Goal: Check status

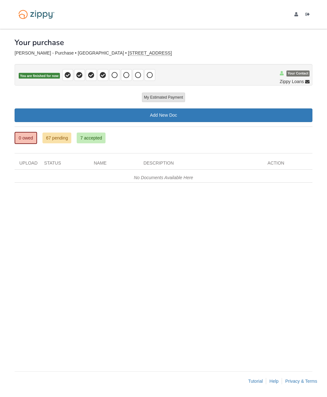
click at [62, 139] on link "67 pending" at bounding box center [56, 137] width 29 height 11
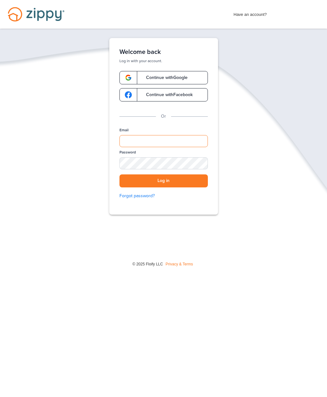
click at [185, 140] on input "Email" at bounding box center [163, 141] width 88 height 12
type input "**********"
click at [192, 183] on button "Log in" at bounding box center [163, 180] width 88 height 13
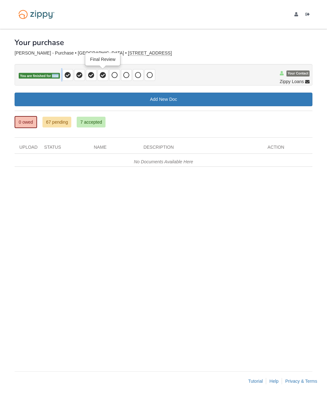
click at [105, 78] on icon at bounding box center [103, 75] width 6 height 6
click at [115, 74] on icon at bounding box center [115, 75] width 6 height 6
click at [128, 75] on icon at bounding box center [126, 75] width 6 height 6
click at [102, 79] on span at bounding box center [103, 75] width 11 height 12
click at [116, 78] on icon at bounding box center [115, 75] width 6 height 6
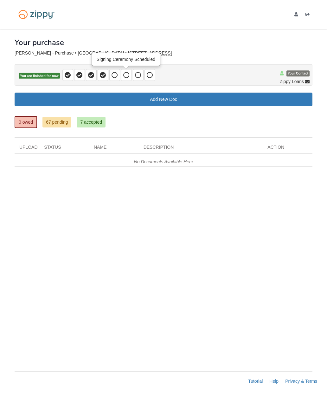
click at [127, 73] on icon at bounding box center [126, 75] width 6 height 6
click at [103, 76] on icon at bounding box center [103, 75] width 6 height 6
click at [93, 74] on icon at bounding box center [91, 75] width 6 height 6
click at [106, 78] on span at bounding box center [103, 75] width 11 height 12
click at [113, 74] on icon at bounding box center [115, 75] width 6 height 6
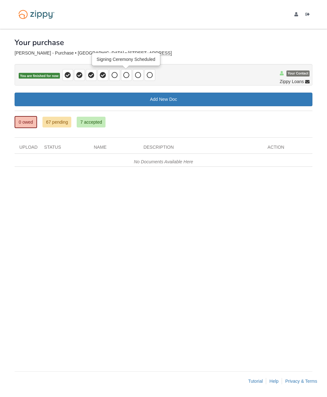
click at [127, 77] on icon at bounding box center [126, 75] width 6 height 6
click at [140, 75] on icon at bounding box center [138, 75] width 6 height 6
click at [152, 75] on icon at bounding box center [150, 75] width 6 height 6
click at [114, 75] on icon at bounding box center [115, 75] width 6 height 6
click at [106, 75] on icon at bounding box center [103, 75] width 6 height 6
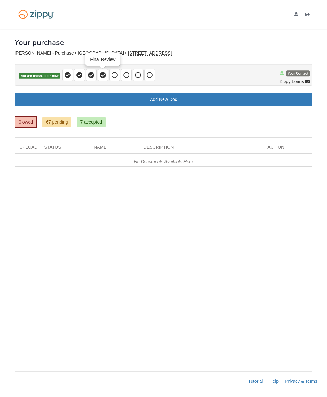
click at [87, 78] on span at bounding box center [91, 75] width 11 height 12
click at [105, 74] on icon at bounding box center [103, 75] width 6 height 6
click at [116, 75] on icon at bounding box center [115, 75] width 6 height 6
